Goal: Navigation & Orientation: Find specific page/section

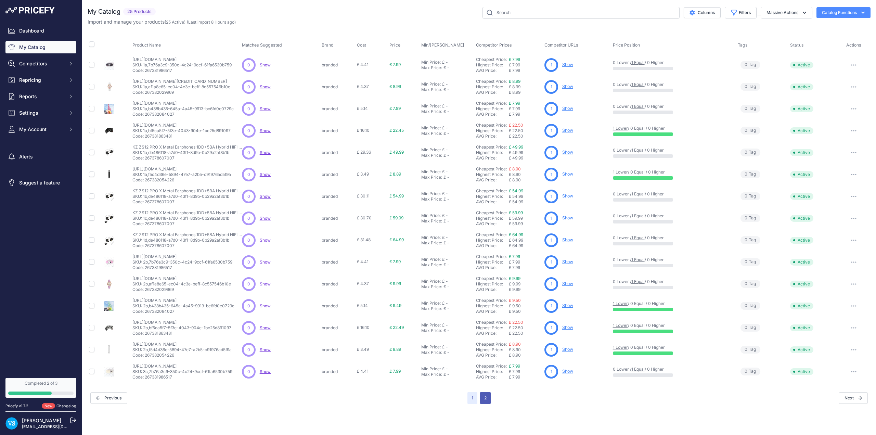
click at [488, 402] on button "2" at bounding box center [485, 398] width 11 height 12
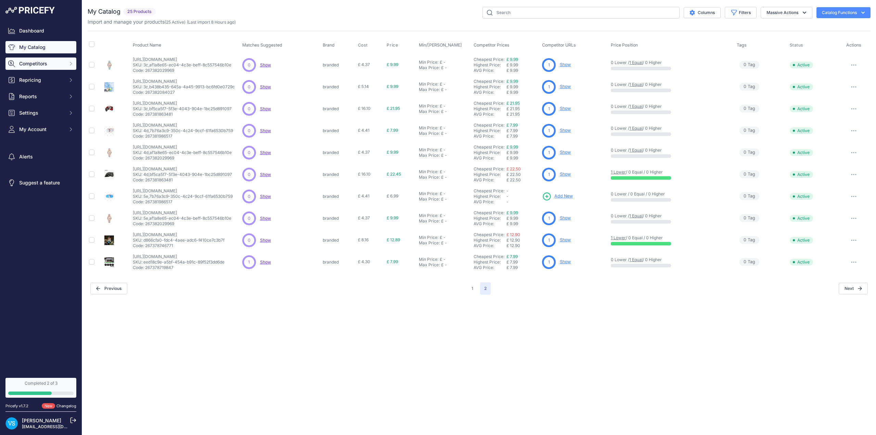
click at [42, 65] on span "Competitors" at bounding box center [41, 63] width 45 height 7
click at [31, 90] on link "Monitored URLs" at bounding box center [40, 89] width 71 height 12
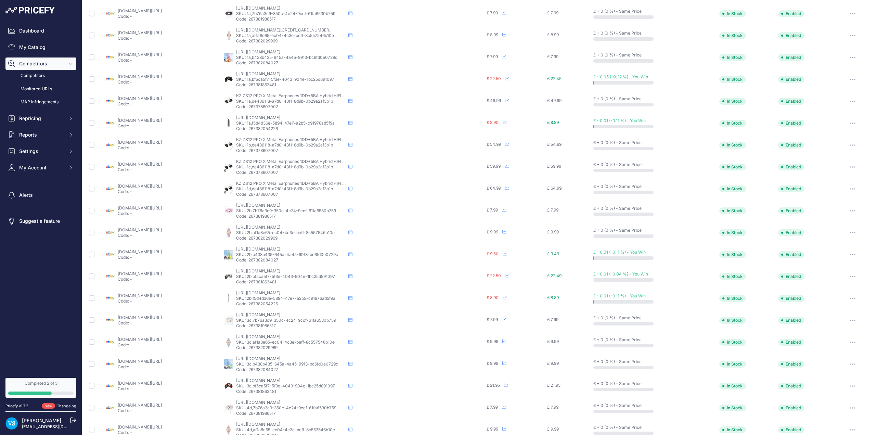
scroll to position [86, 0]
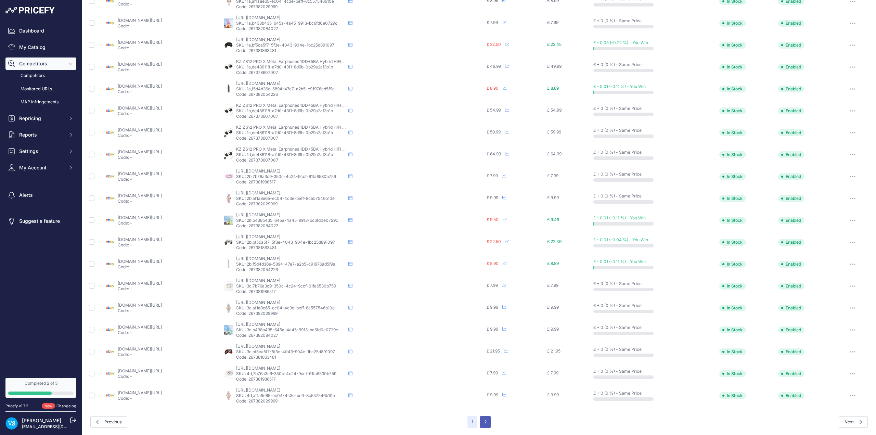
click at [483, 425] on button "2" at bounding box center [485, 422] width 11 height 12
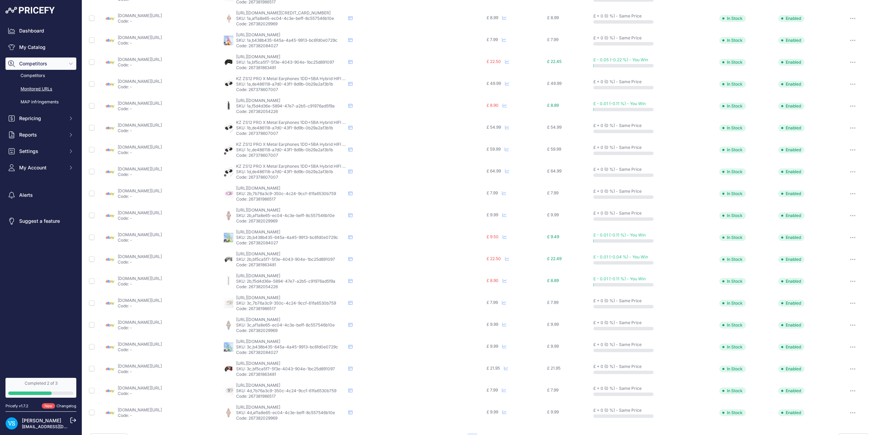
scroll to position [103, 0]
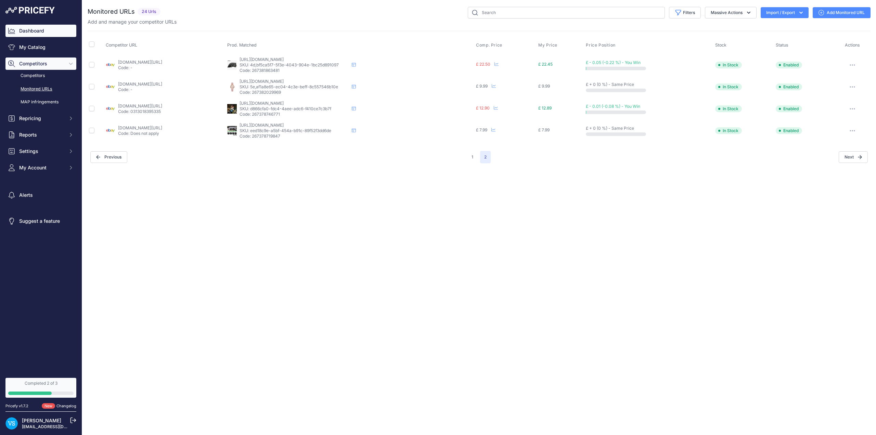
click at [43, 34] on link "Dashboard" at bounding box center [40, 31] width 71 height 12
